Goal: Task Accomplishment & Management: Manage account settings

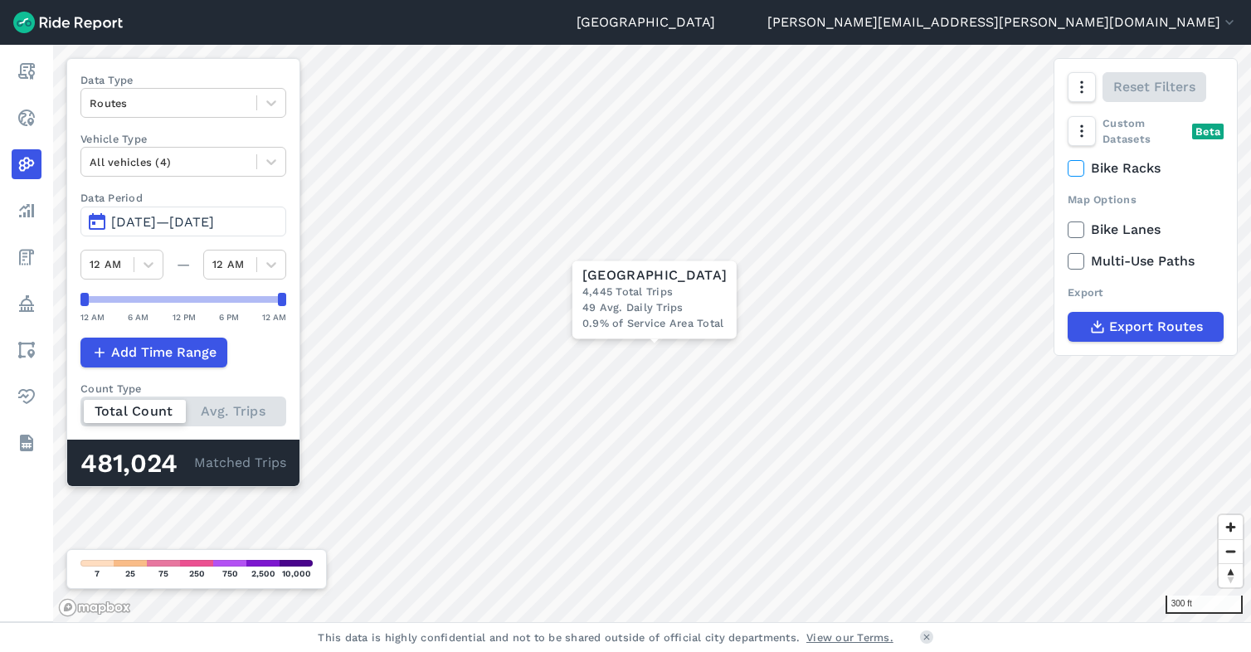
click at [171, 221] on span "[DATE]—[DATE]" at bounding box center [162, 222] width 103 height 16
click at [1221, 640] on footer "This data is highly confidential and not to be shared outside of official city …" at bounding box center [625, 637] width 1251 height 30
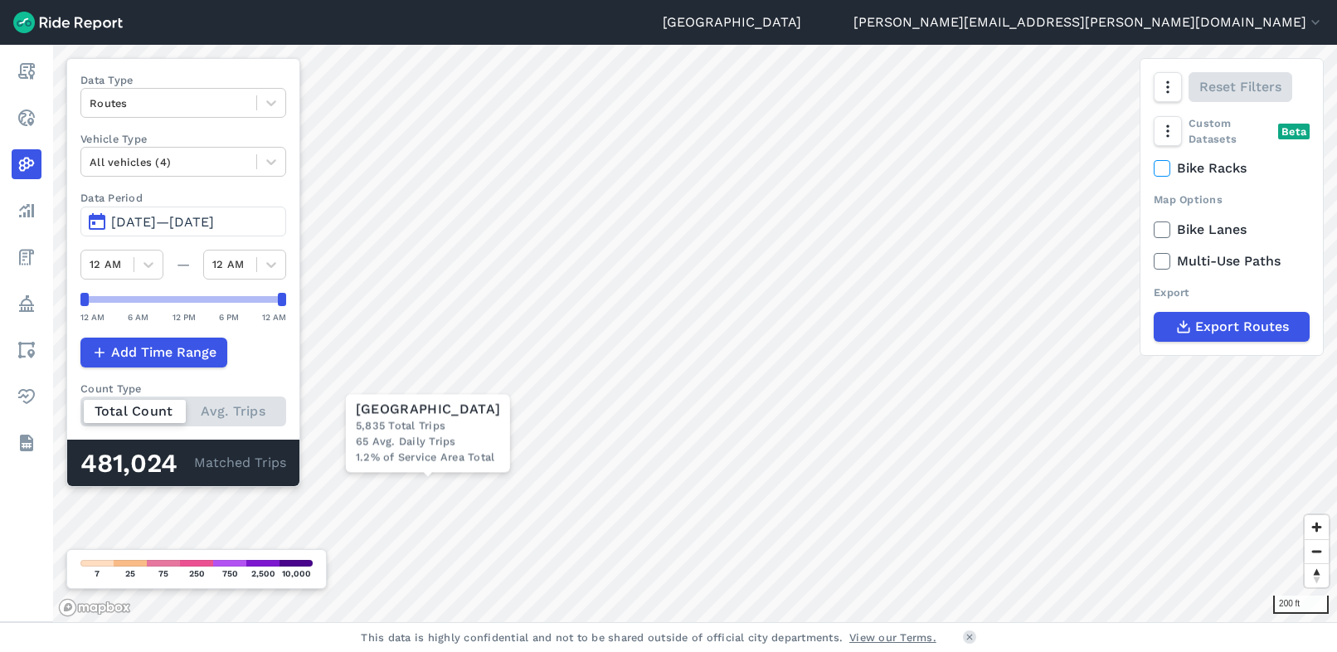
click at [902, 407] on div "200 ft × [GEOGRAPHIC_DATA] Total Trips 65 Avg. Daily Trips 1.2% of Service Area…" at bounding box center [695, 333] width 1284 height 577
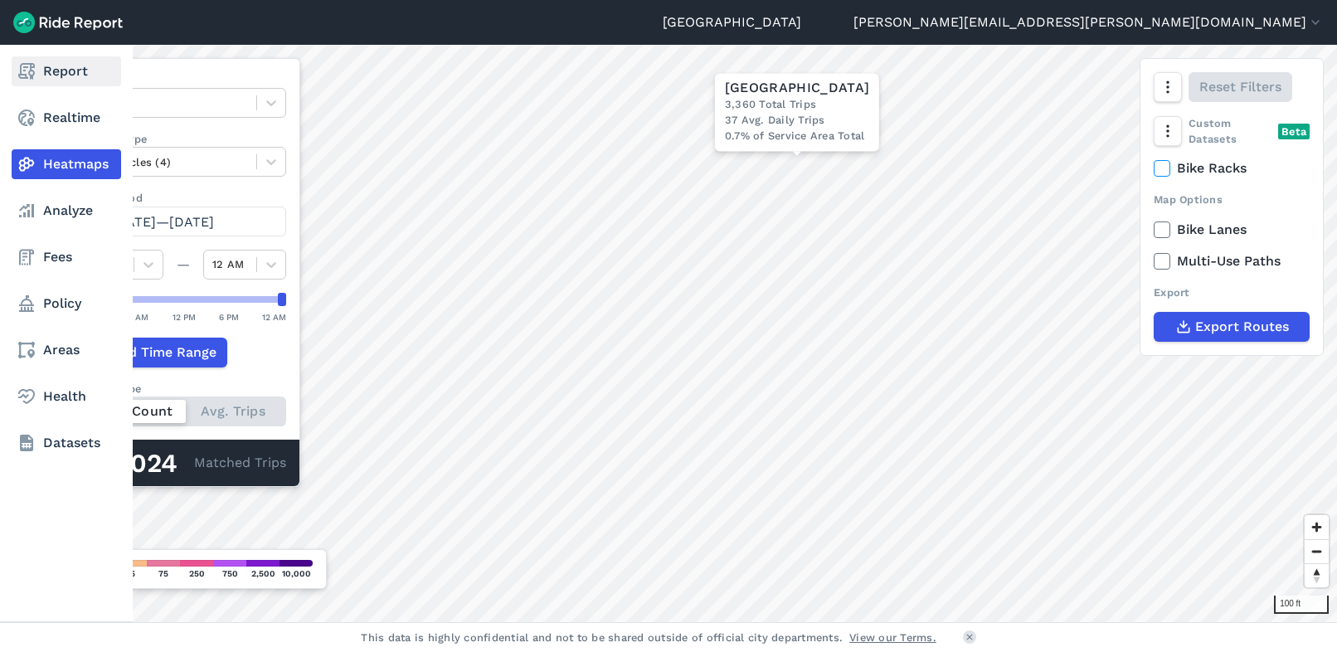
click at [17, 76] on icon at bounding box center [27, 71] width 20 height 20
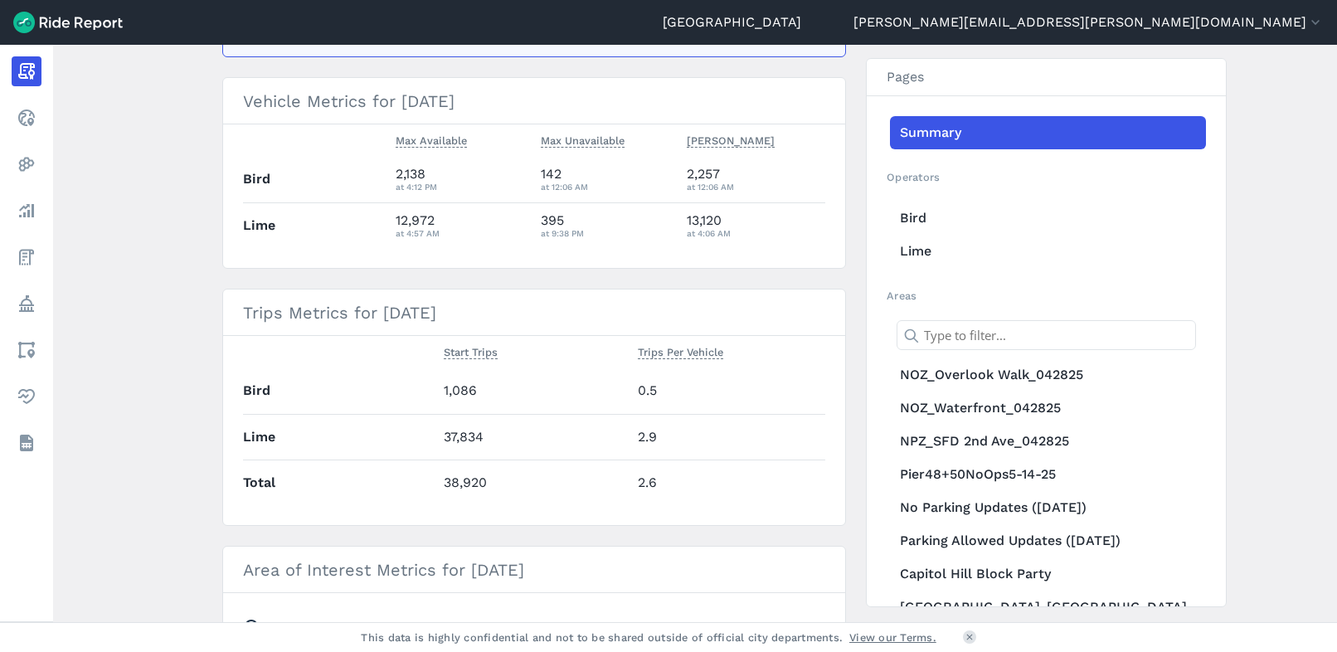
scroll to position [166, 0]
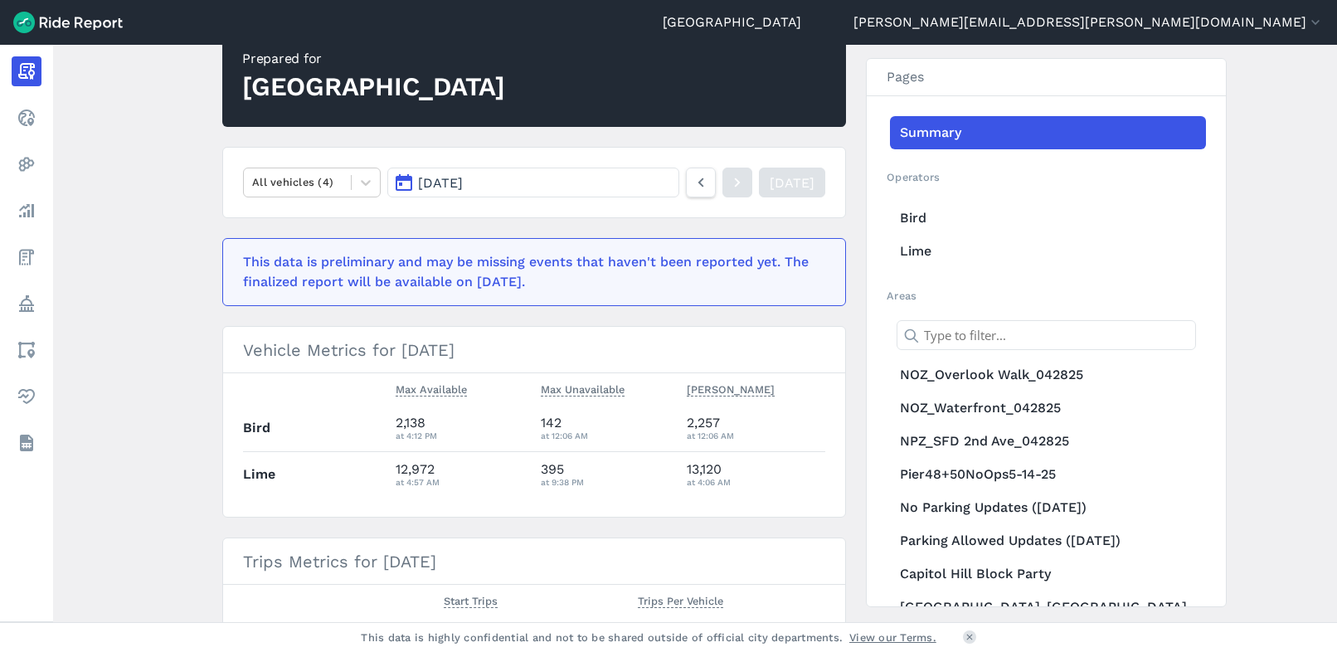
click at [463, 184] on span "[DATE]" at bounding box center [440, 183] width 45 height 16
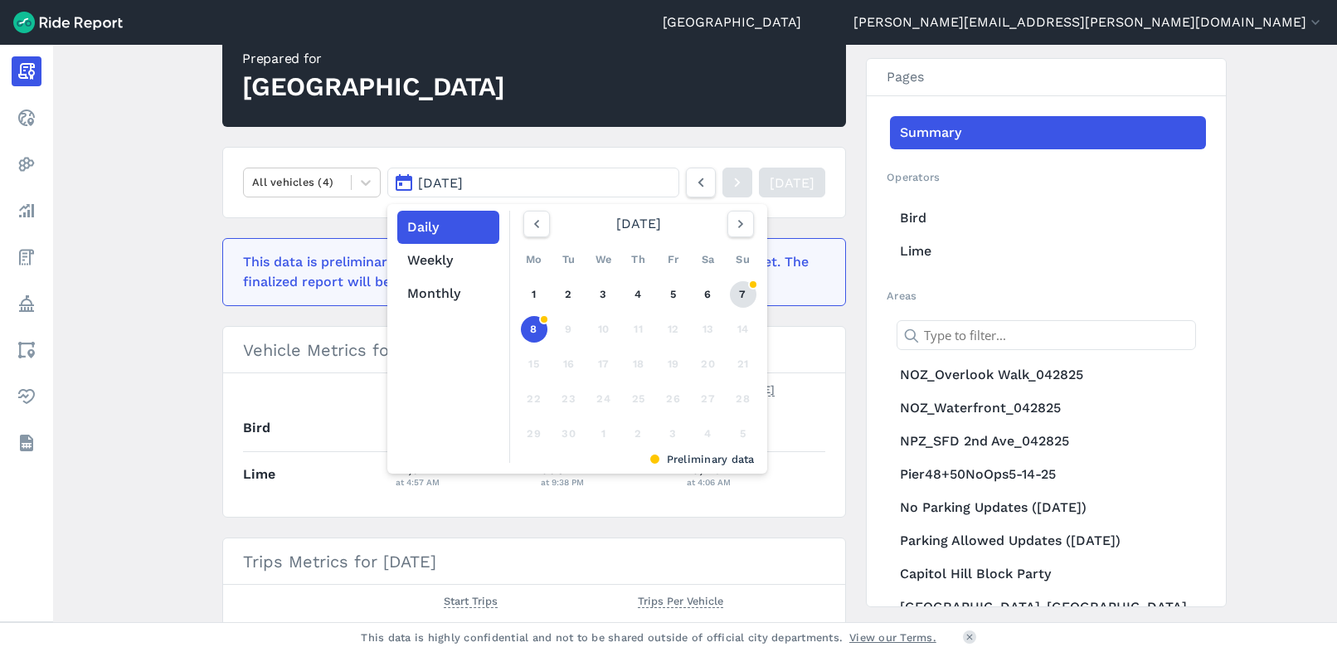
click at [744, 292] on link "7" at bounding box center [743, 294] width 27 height 27
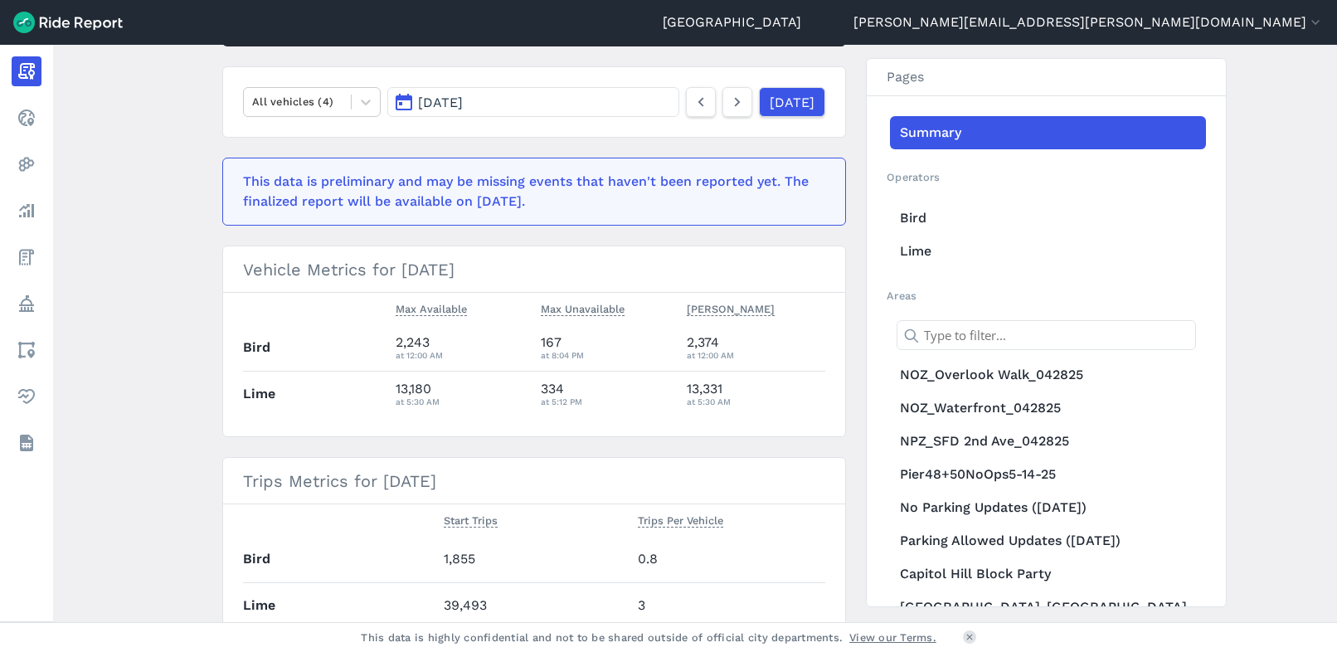
scroll to position [166, 0]
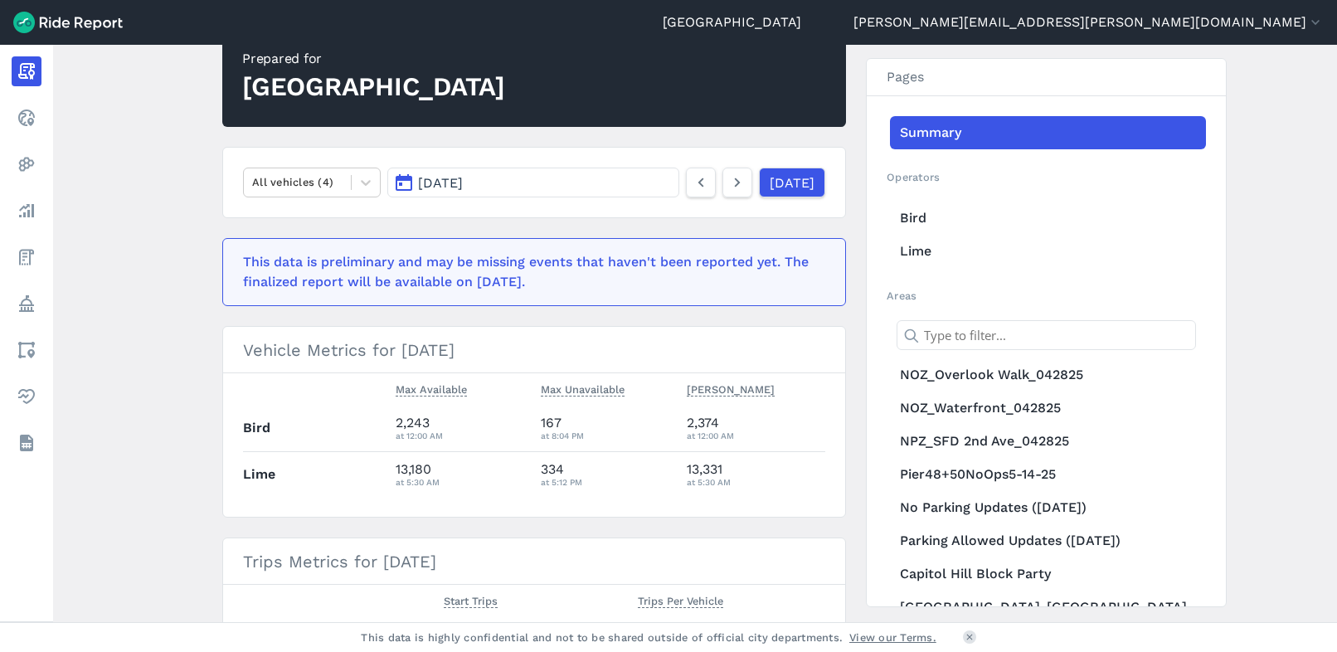
click at [567, 178] on button "[DATE]" at bounding box center [533, 183] width 292 height 30
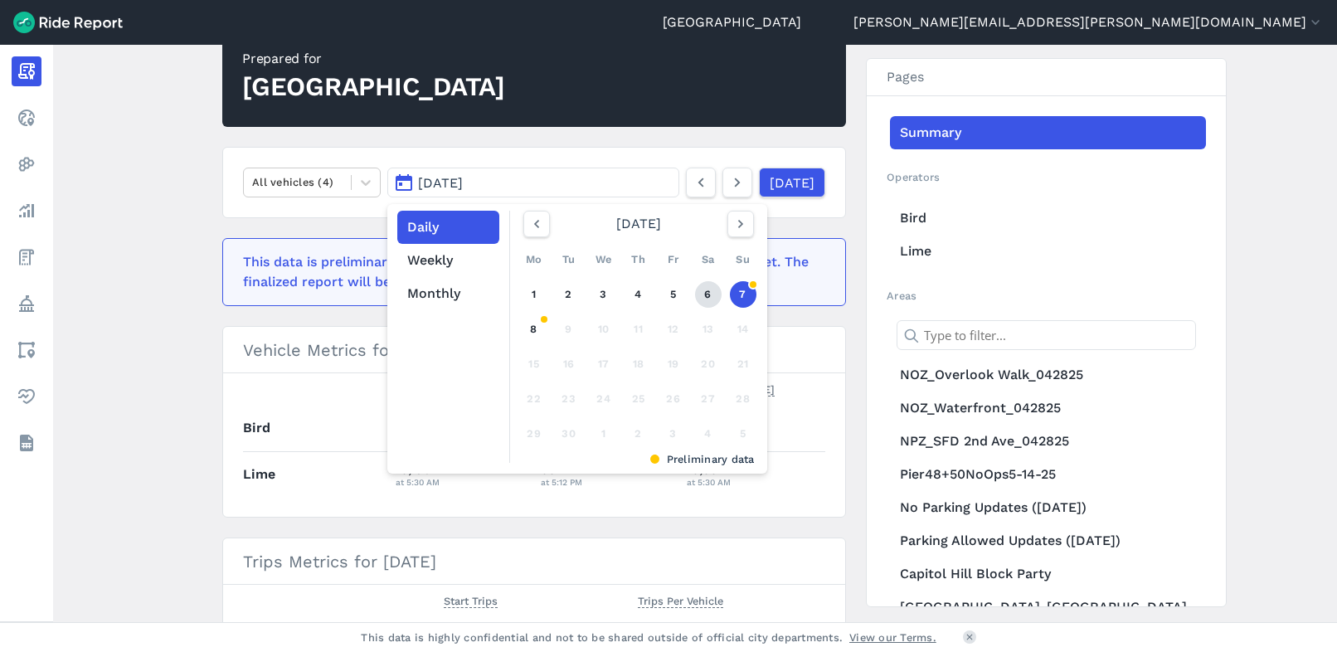
click at [709, 289] on link "6" at bounding box center [708, 294] width 27 height 27
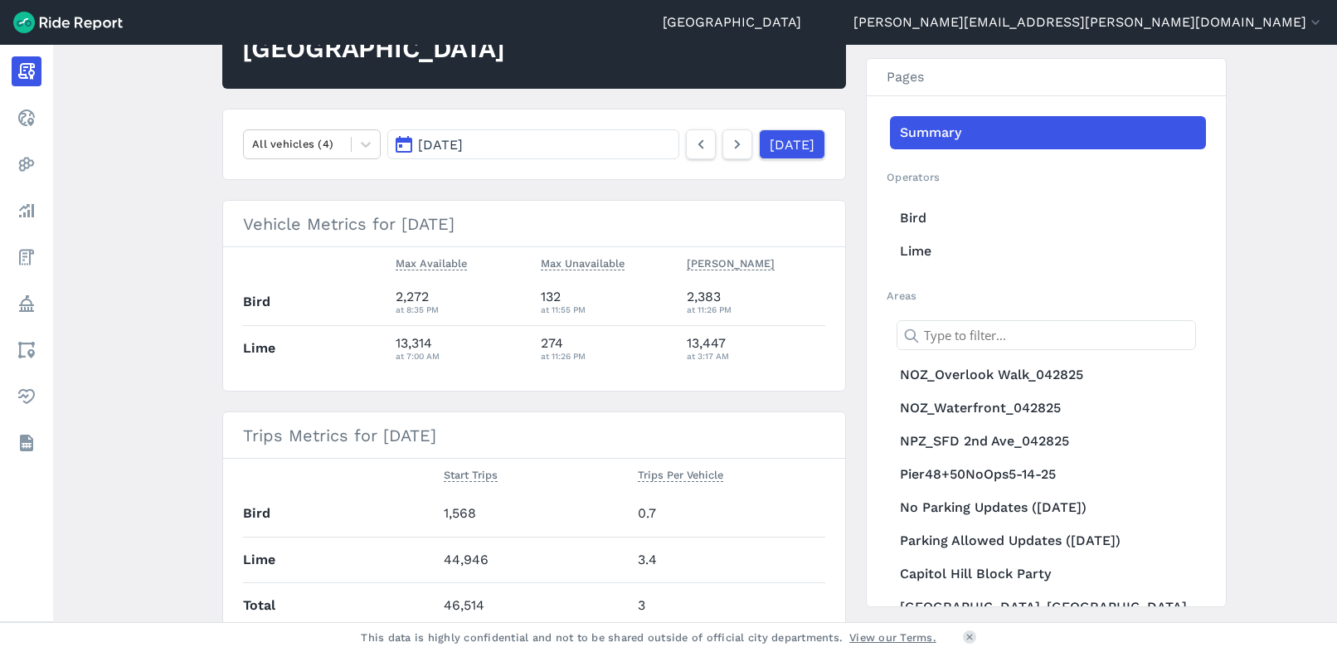
scroll to position [166, 0]
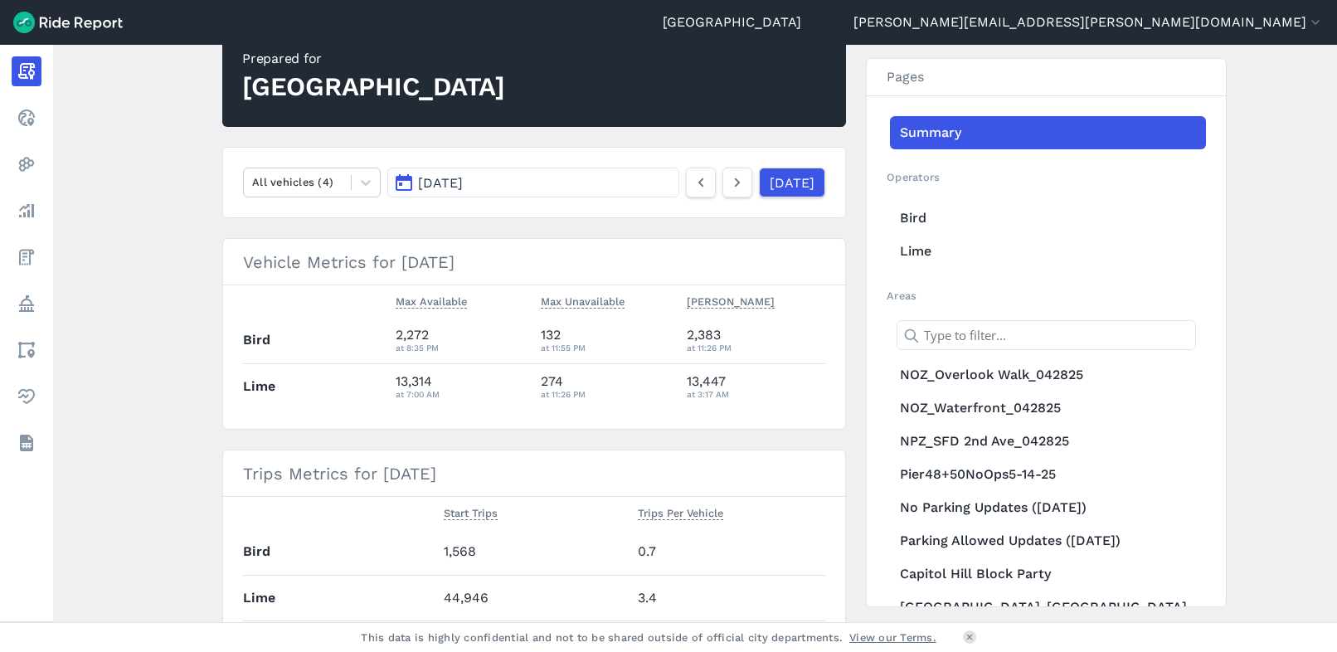
click at [533, 183] on button "[DATE]" at bounding box center [533, 183] width 292 height 30
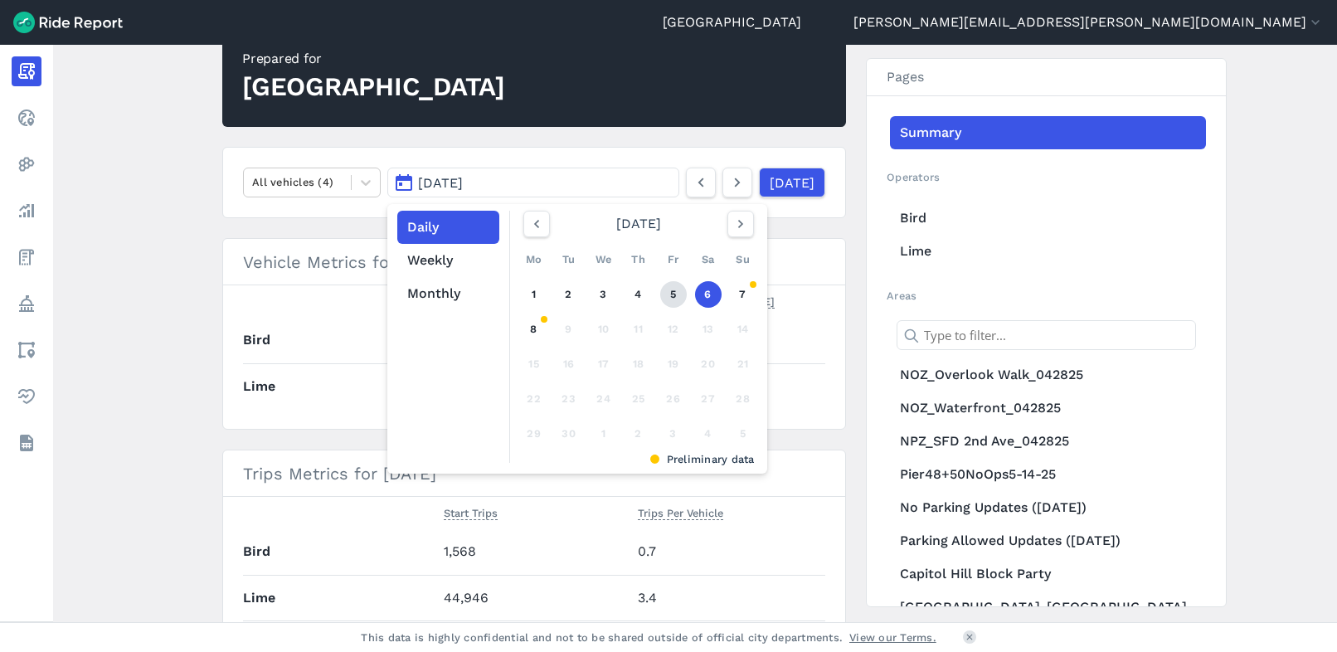
click at [660, 292] on link "5" at bounding box center [673, 294] width 27 height 27
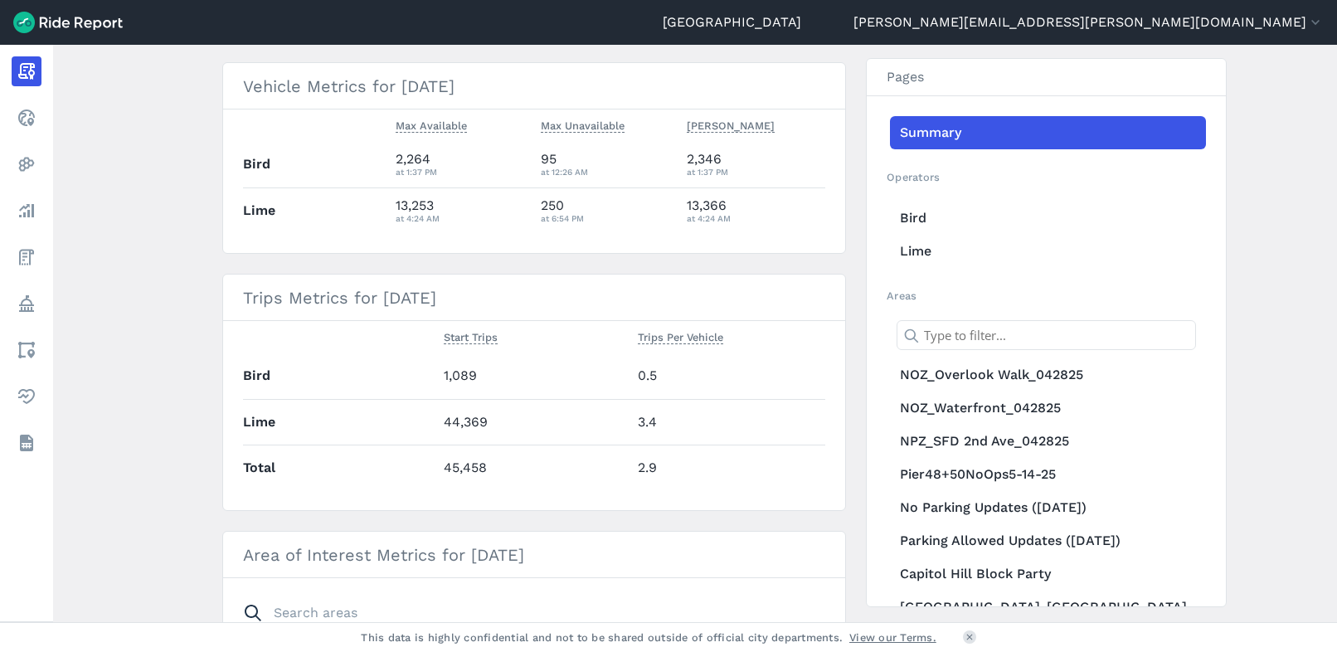
scroll to position [249, 0]
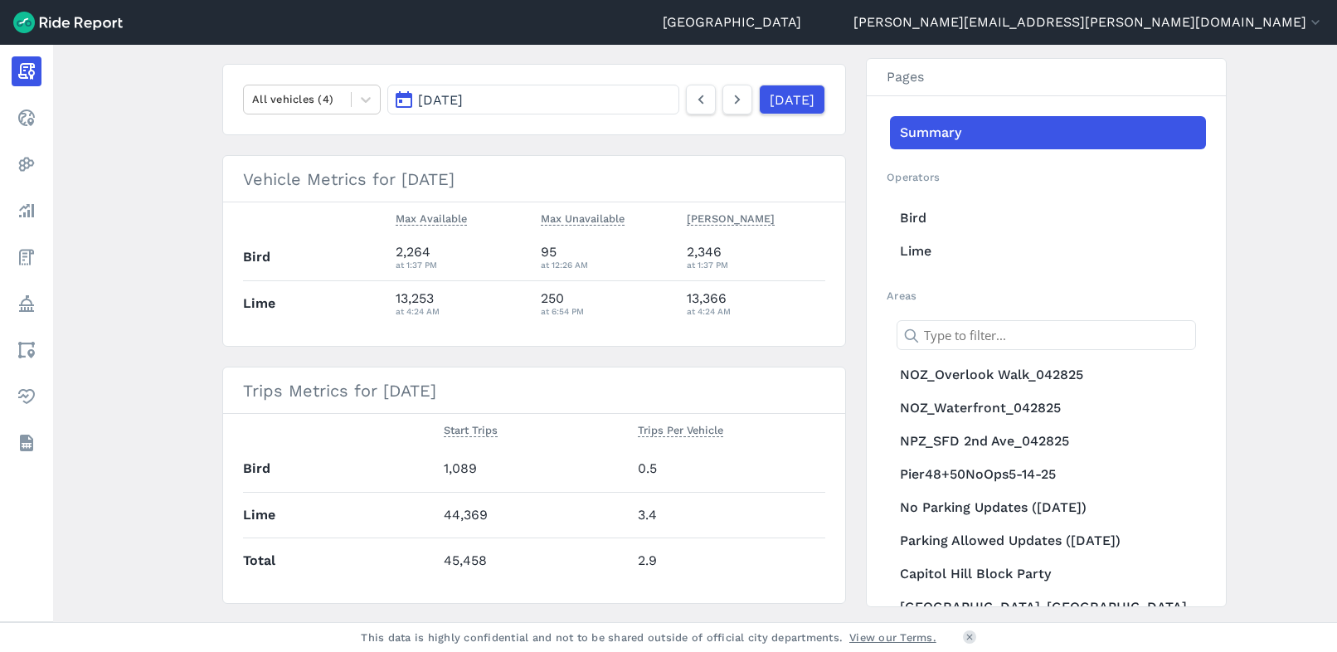
click at [526, 91] on button "[DATE]" at bounding box center [533, 100] width 292 height 30
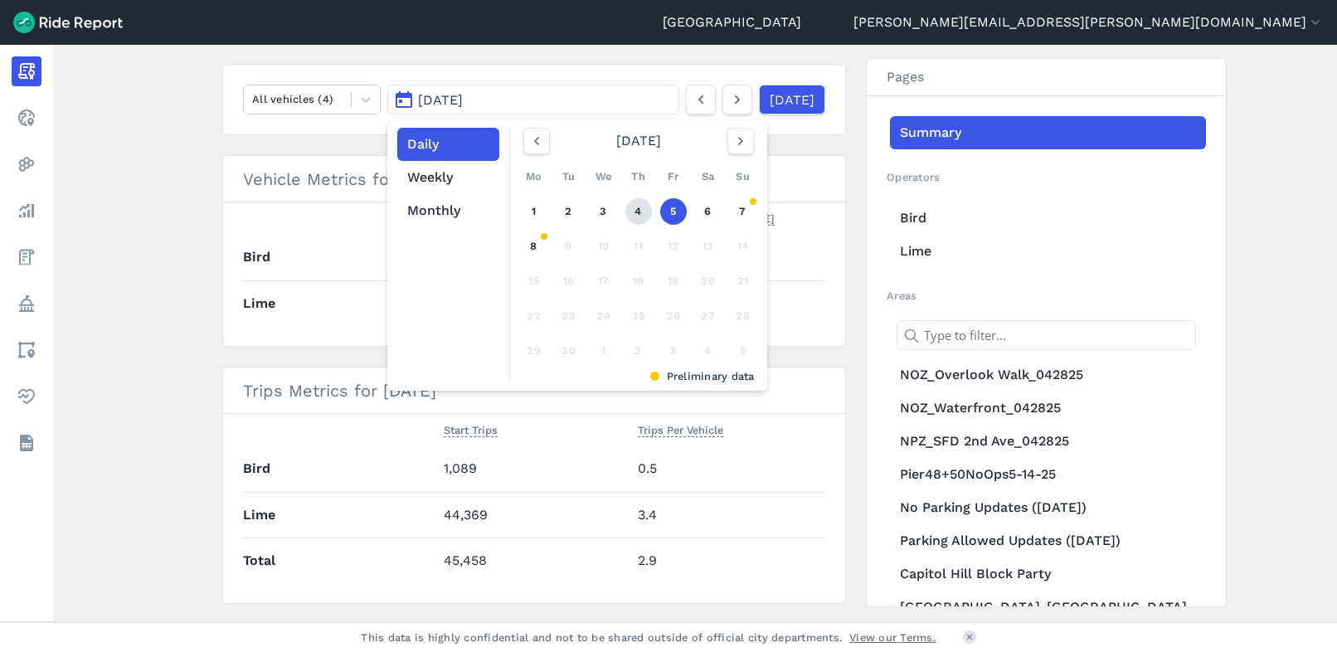
click at [632, 212] on link "4" at bounding box center [639, 211] width 27 height 27
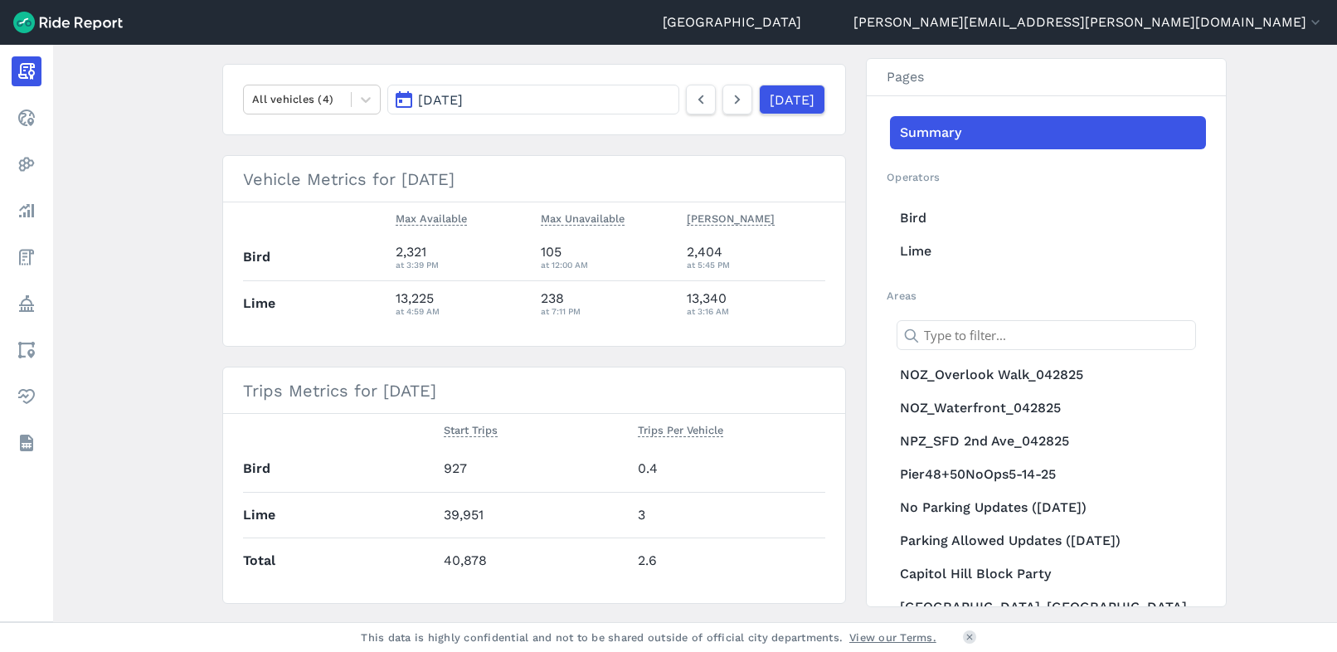
click at [527, 99] on button "[DATE]" at bounding box center [533, 100] width 292 height 30
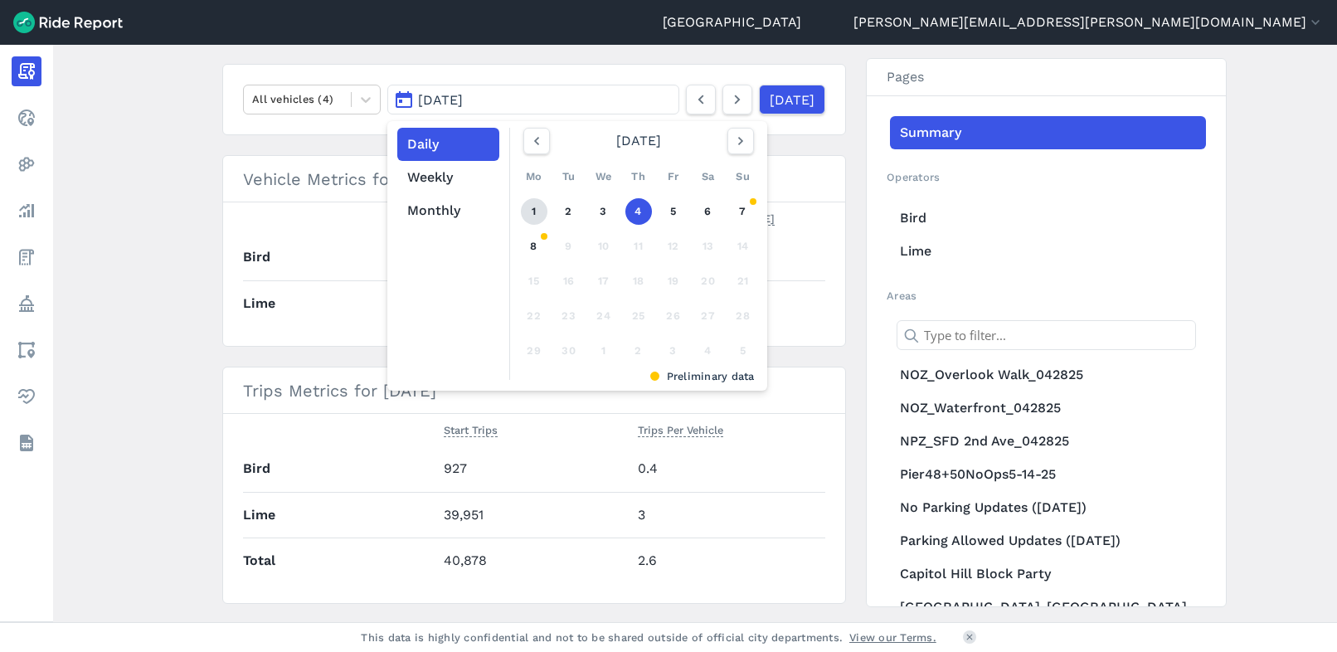
click at [539, 214] on link "1" at bounding box center [534, 211] width 27 height 27
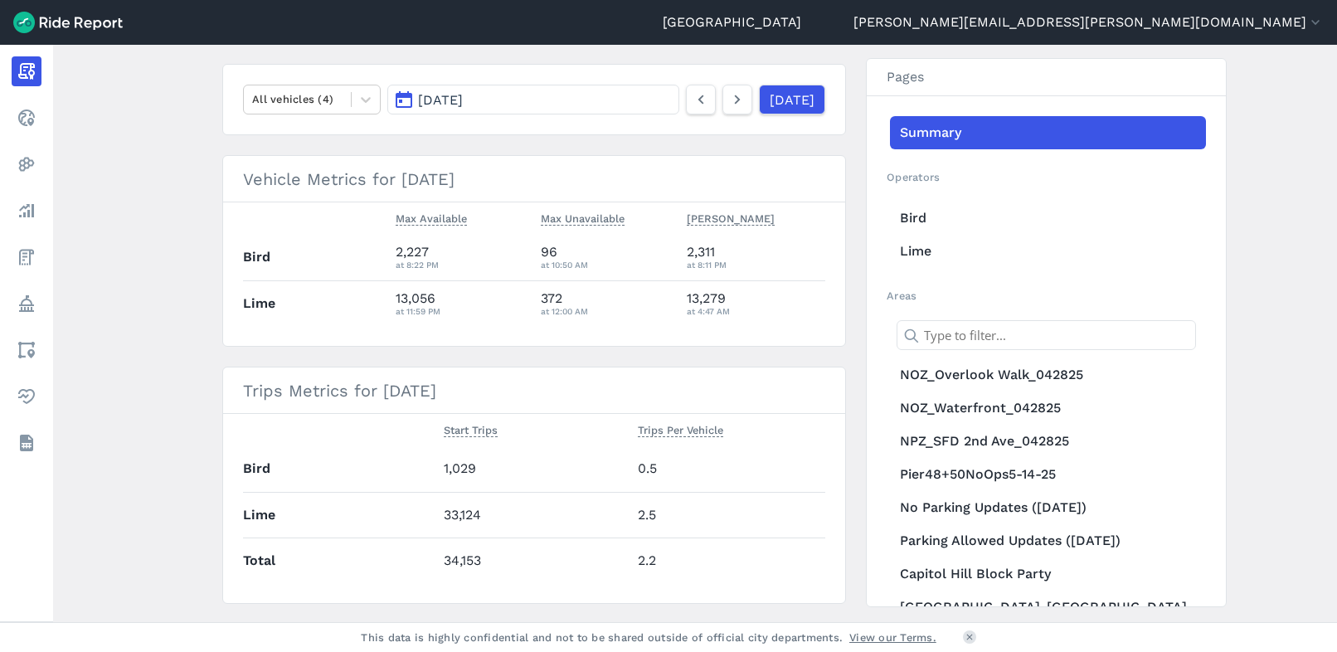
scroll to position [332, 0]
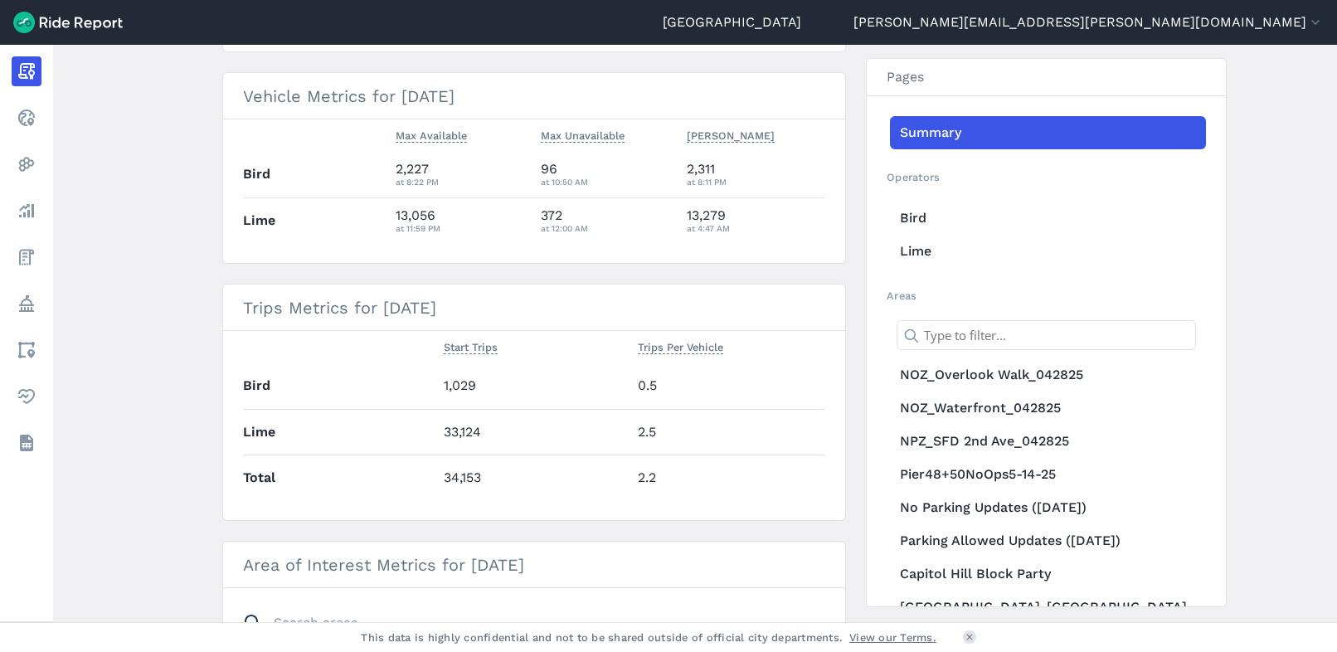
click at [1250, 353] on main "[DATE] Daily Report Print Export CSV Prepared for Seattle All vehicles (4) [DAT…" at bounding box center [695, 333] width 1284 height 577
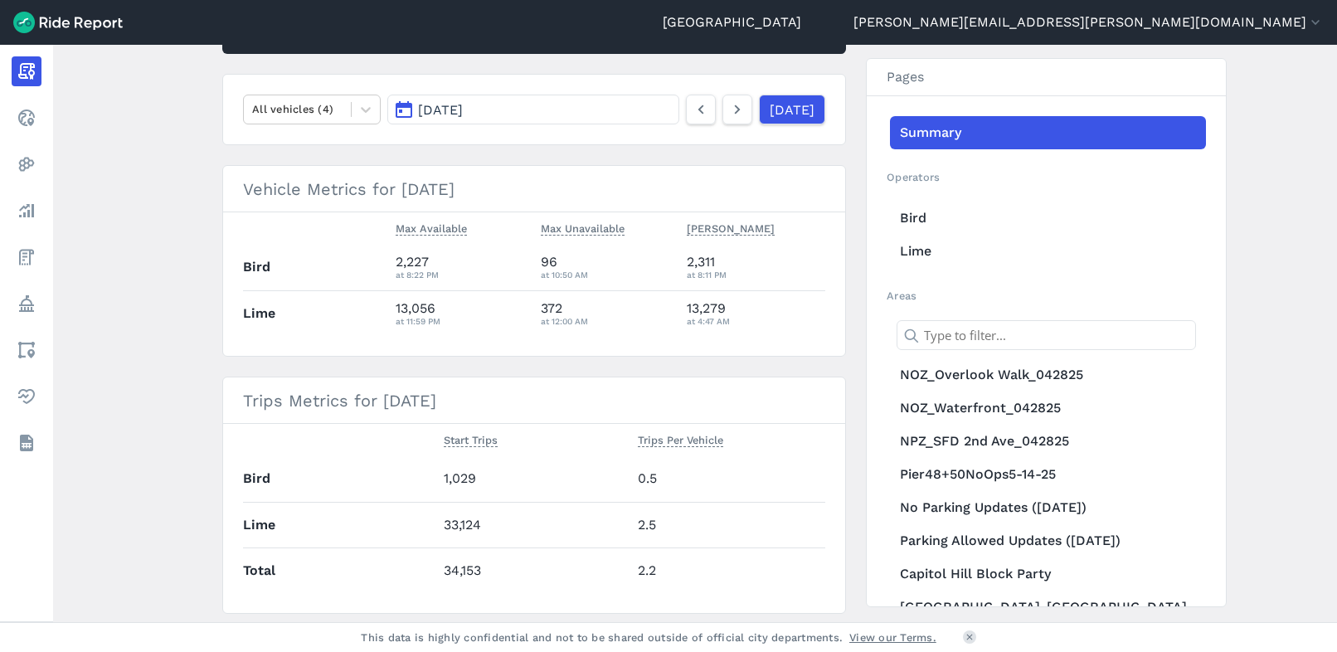
scroll to position [0, 0]
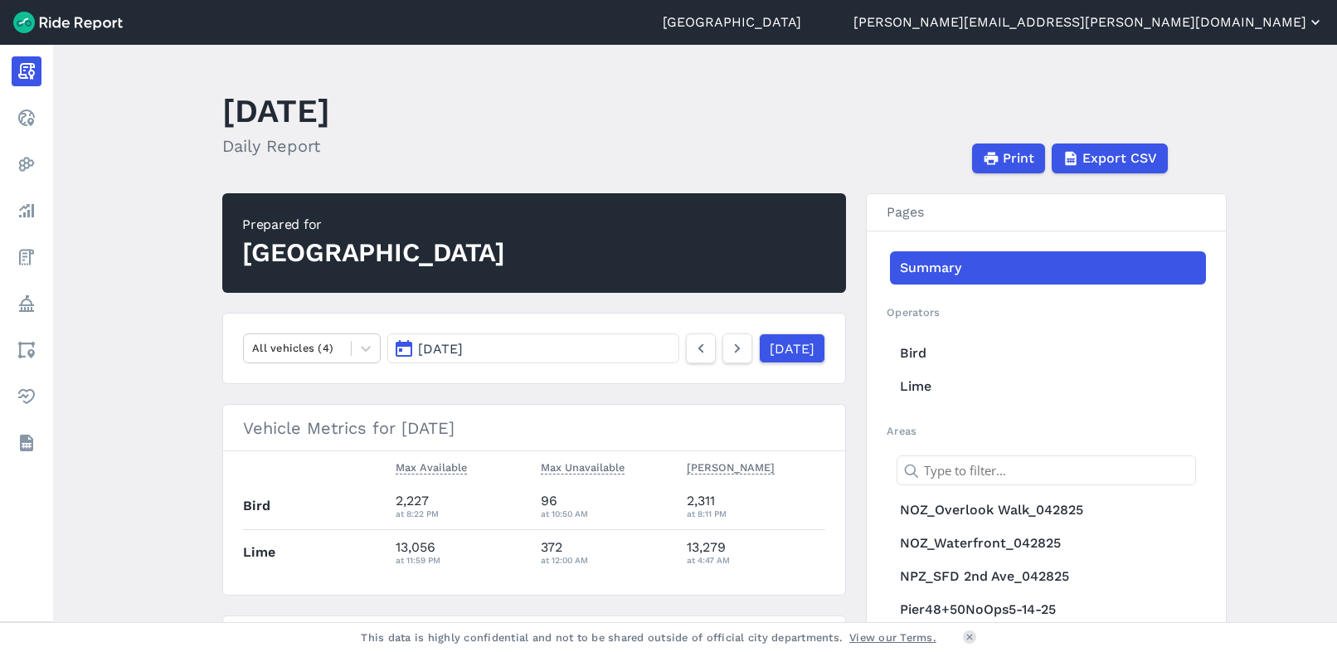
click at [1208, 19] on button "[PERSON_NAME][EMAIL_ADDRESS][PERSON_NAME][DOMAIN_NAME]" at bounding box center [1089, 22] width 470 height 20
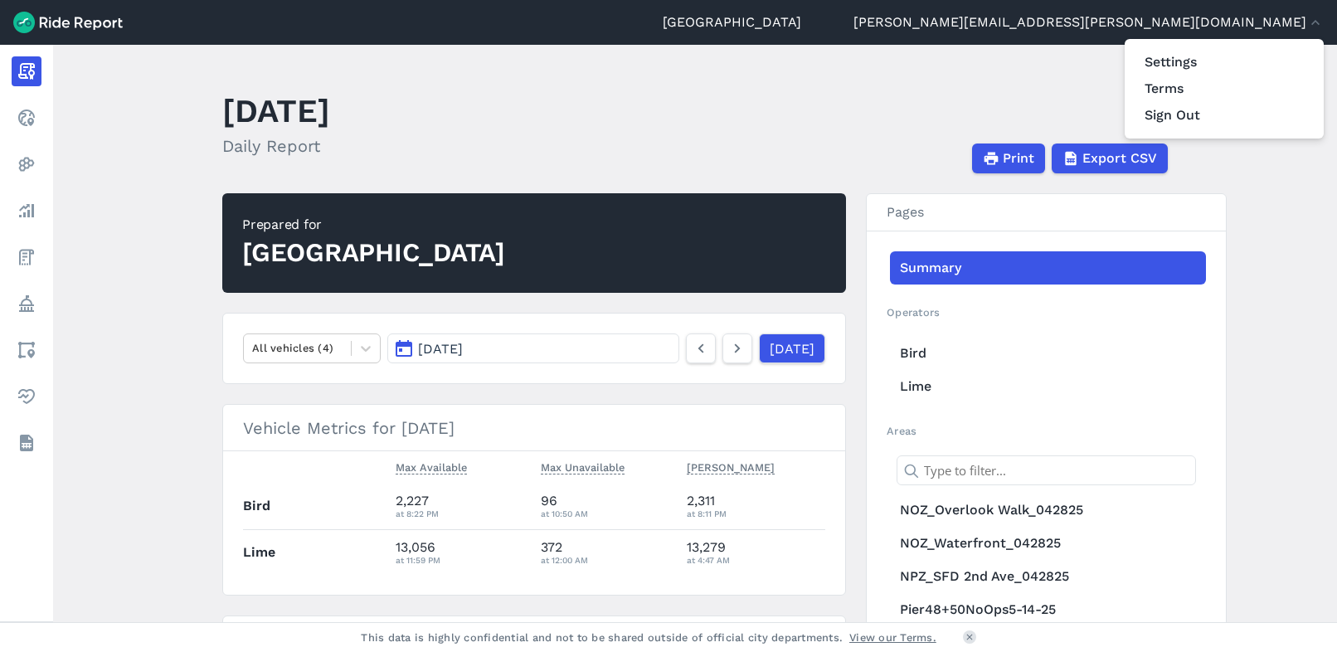
click at [1064, 86] on div at bounding box center [668, 326] width 1337 height 652
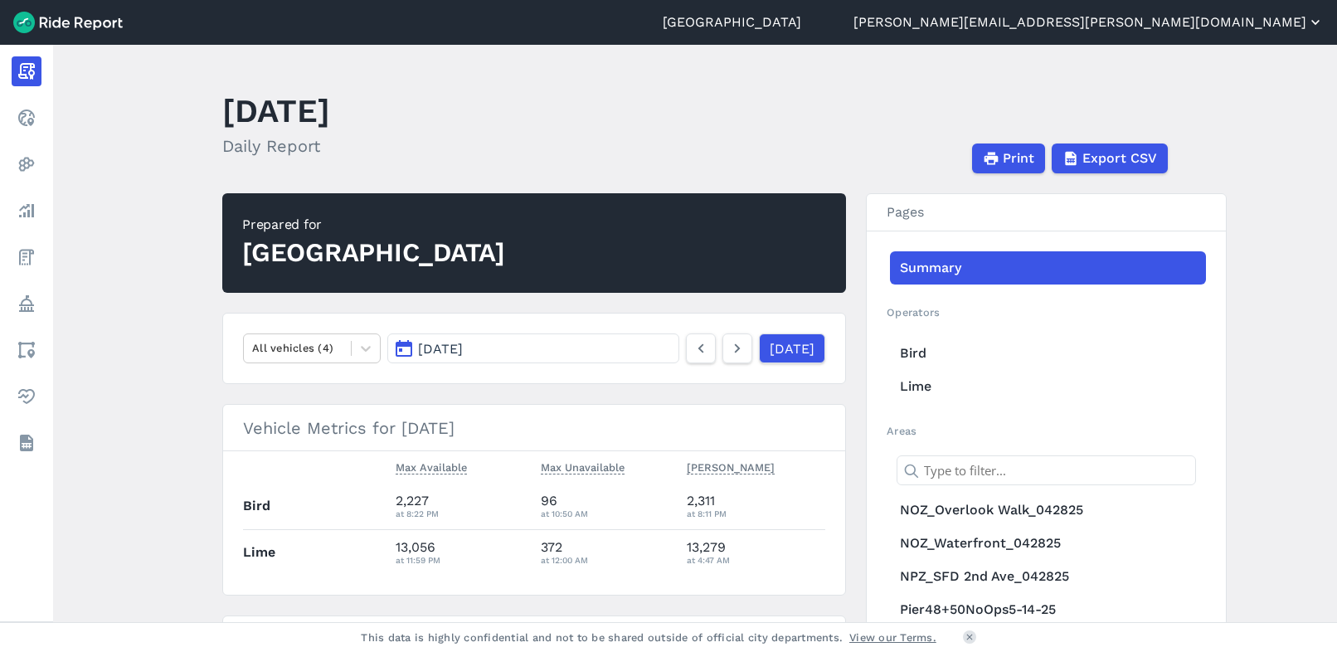
click at [1169, 17] on button "[PERSON_NAME][EMAIL_ADDRESS][PERSON_NAME][DOMAIN_NAME]" at bounding box center [1089, 22] width 470 height 20
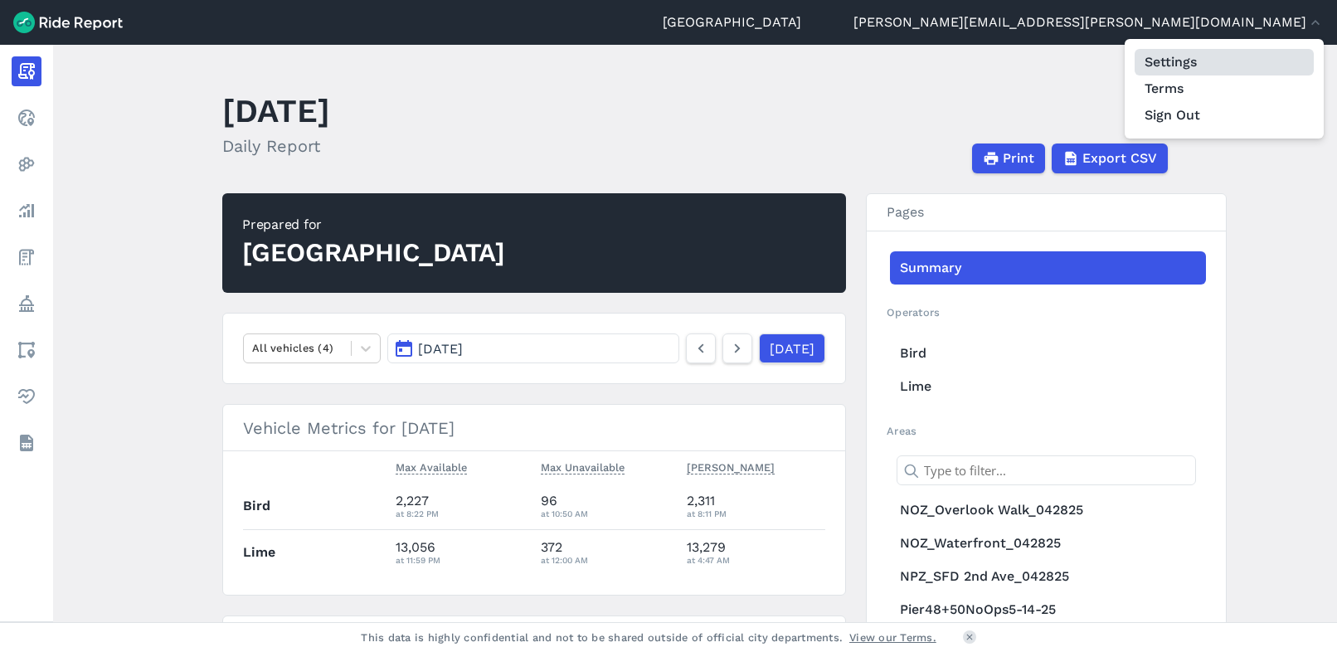
click at [1166, 57] on link "Settings" at bounding box center [1224, 62] width 179 height 27
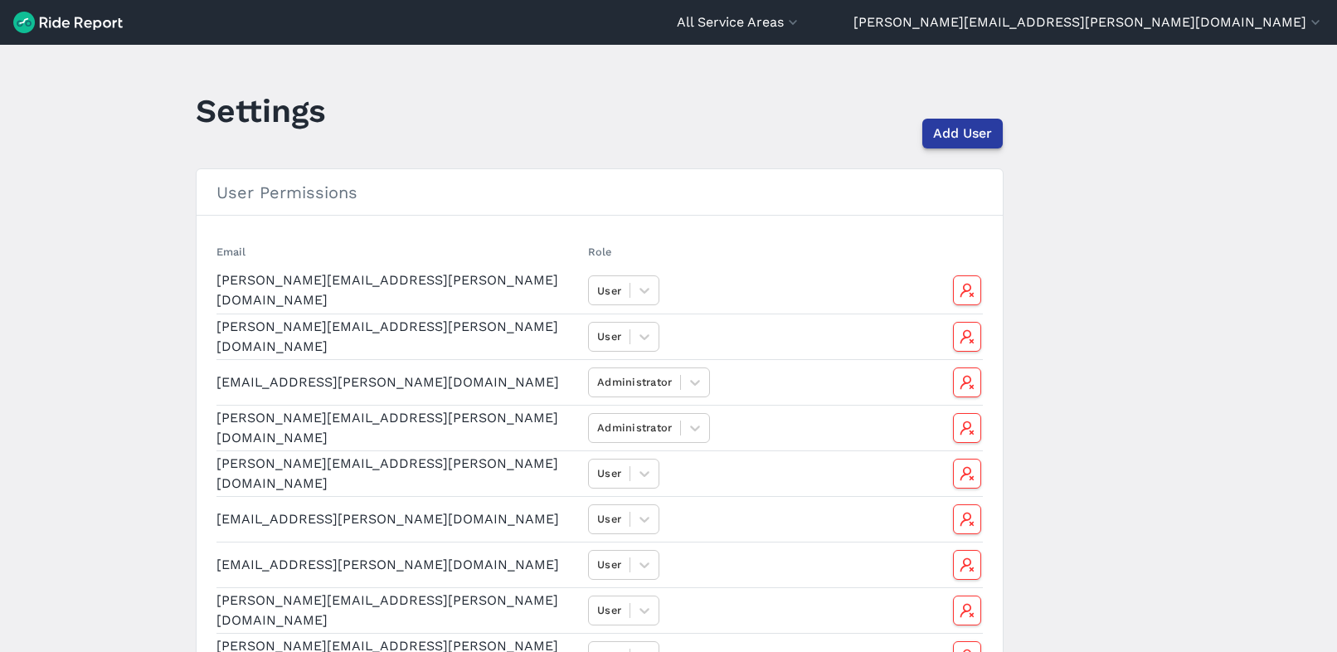
click at [962, 124] on span "Add User" at bounding box center [962, 134] width 59 height 20
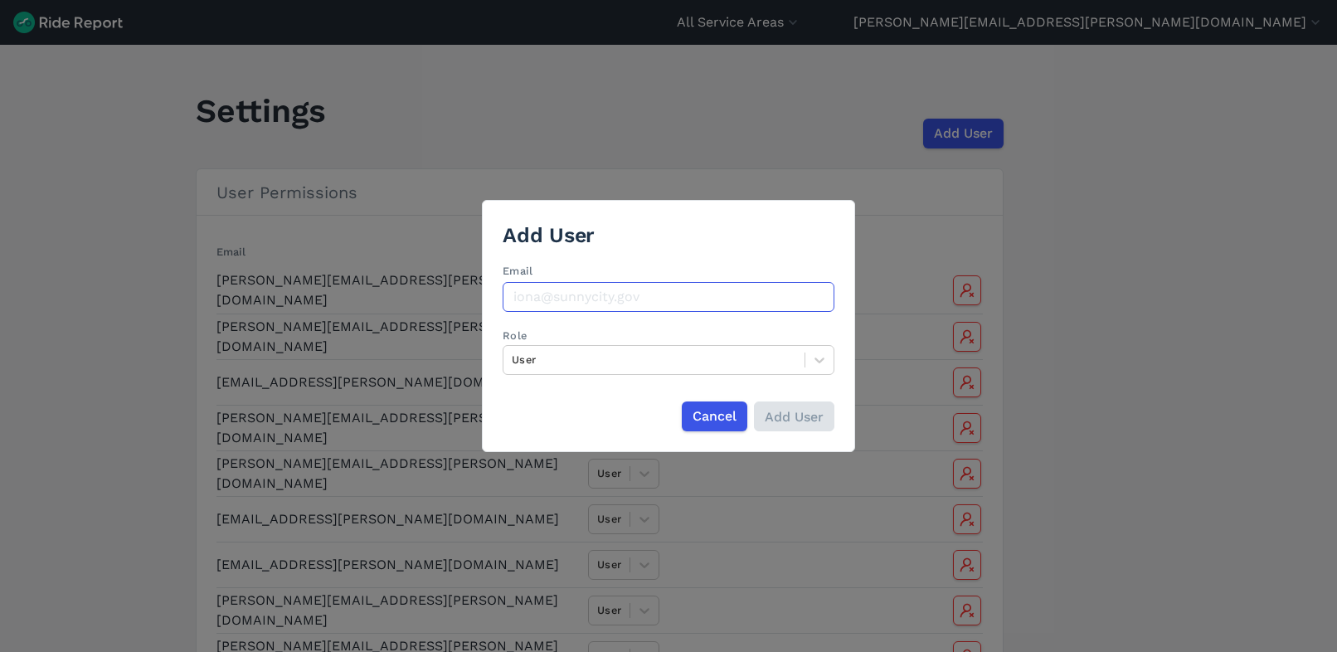
click at [617, 295] on input "Email" at bounding box center [669, 297] width 332 height 30
type input "[EMAIL_ADDRESS][DOMAIN_NAME]"
click at [1208, 476] on div "Add User Email [EMAIL_ADDRESS][DOMAIN_NAME] Role User Cancel Add User" at bounding box center [668, 326] width 1337 height 652
click at [801, 412] on input "Add User" at bounding box center [793, 417] width 80 height 30
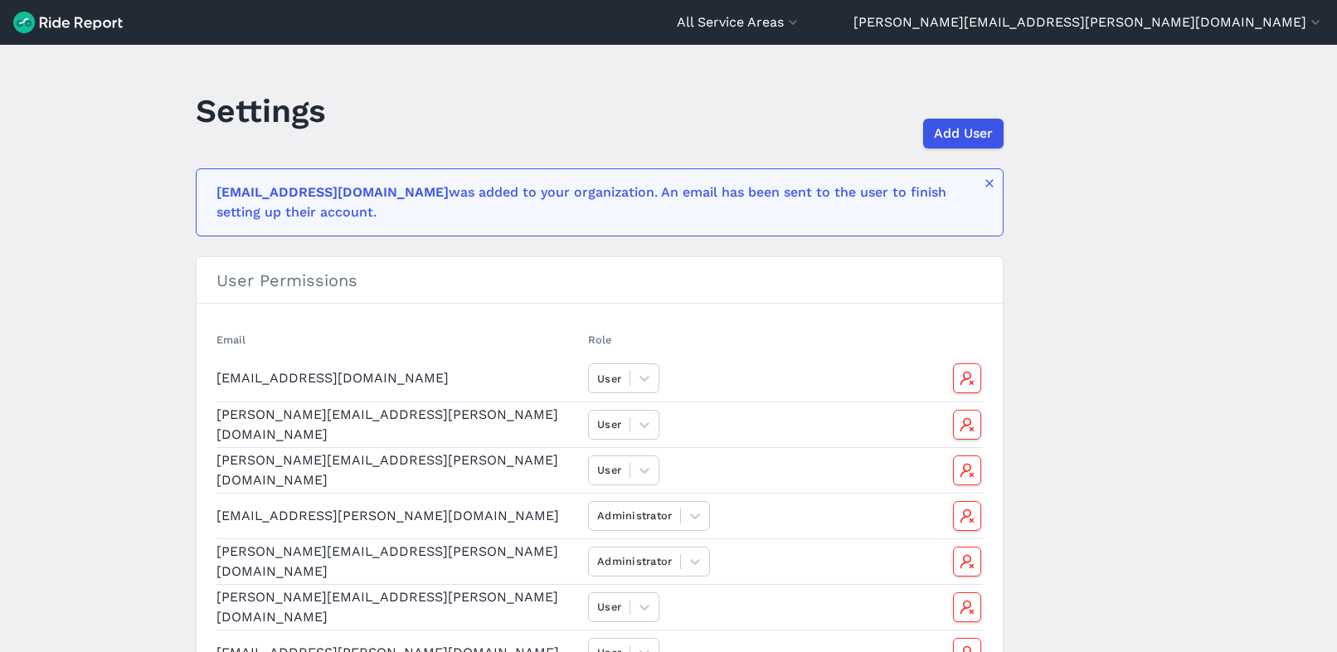
click at [1168, 211] on main "Settings Add User [EMAIL_ADDRESS][DOMAIN_NAME] was added to your organization. …" at bounding box center [668, 348] width 1337 height 607
click at [95, 428] on main "Settings Add User [EMAIL_ADDRESS][DOMAIN_NAME] was added to your organization. …" at bounding box center [668, 348] width 1337 height 607
click at [1202, 481] on main "Settings Add User [EMAIL_ADDRESS][DOMAIN_NAME] was added to your organization. …" at bounding box center [668, 348] width 1337 height 607
